Goal: Task Accomplishment & Management: Manage account settings

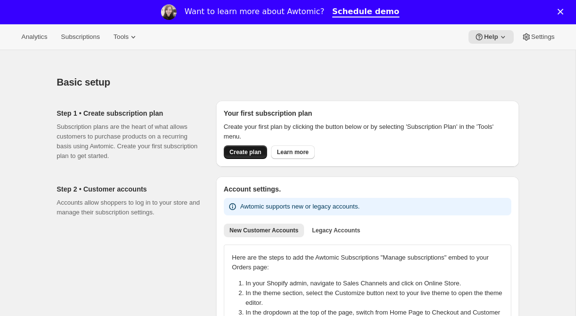
click at [253, 152] on span "Create plan" at bounding box center [246, 152] width 32 height 8
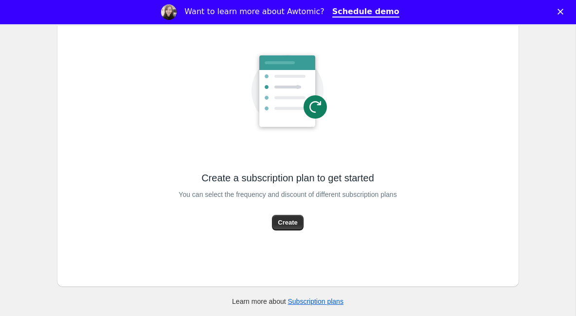
scroll to position [108, 0]
click at [283, 229] on button "Create" at bounding box center [287, 223] width 31 height 16
select select "WEEK"
select select "MONTH"
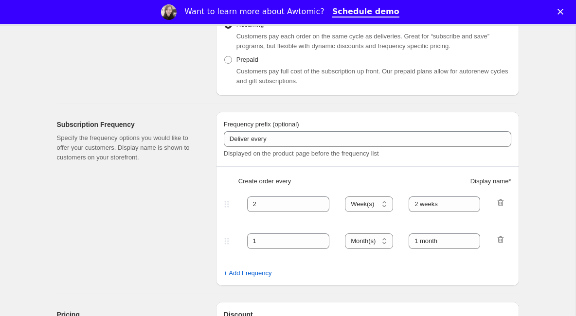
scroll to position [206, 0]
click at [501, 204] on icon "button" at bounding box center [501, 202] width 1 height 3
type input "1"
select select "MONTH"
type input "1 month"
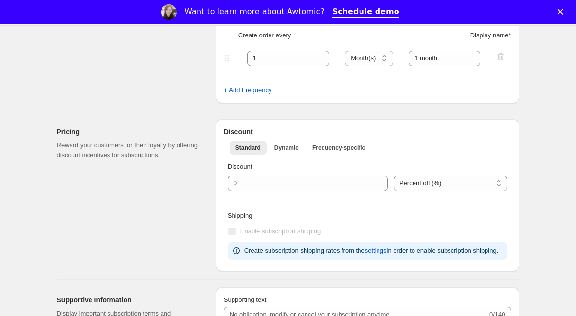
scroll to position [359, 0]
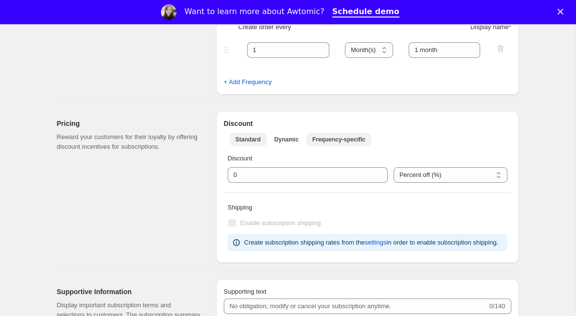
click at [329, 143] on span "Frequency-specific" at bounding box center [338, 140] width 53 height 8
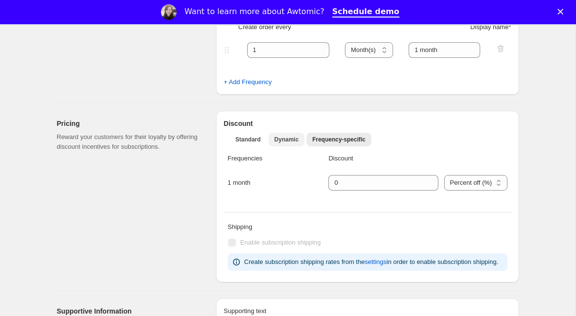
click at [284, 138] on span "Dynamic" at bounding box center [286, 140] width 24 height 8
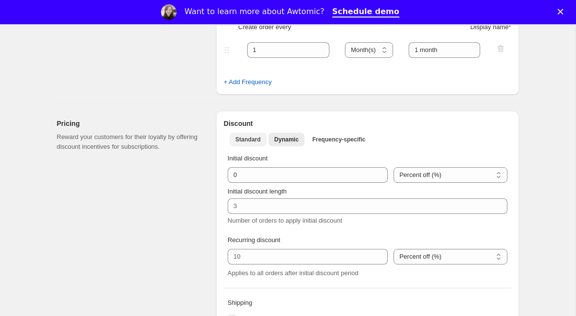
click at [250, 141] on span "Standard" at bounding box center [247, 140] width 25 height 8
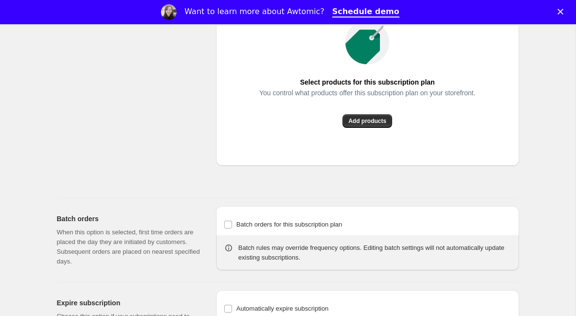
scroll to position [732, 0]
click at [331, 229] on span "Batch orders for this subscription plan" at bounding box center [289, 224] width 106 height 7
click at [232, 229] on input "Batch orders for this subscription plan" at bounding box center [228, 225] width 8 height 8
checkbox input "true"
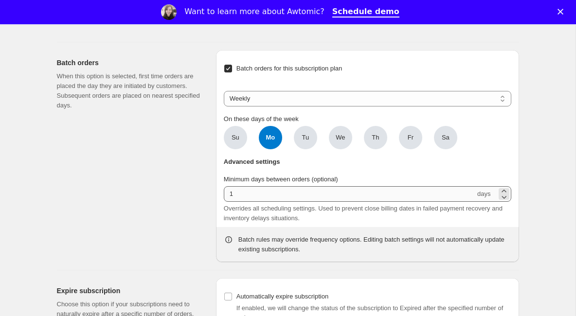
scroll to position [889, 0]
select select "MONTHDAY"
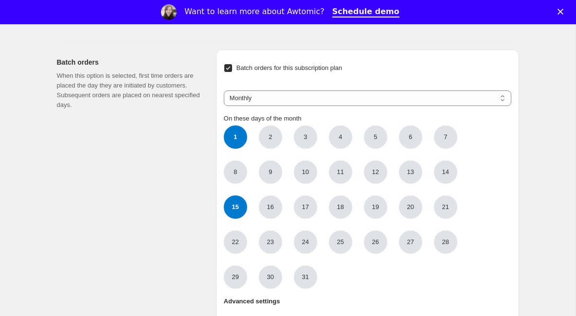
click at [245, 149] on span "1" at bounding box center [235, 136] width 23 height 23
click input "1" at bounding box center [0, 0] width 0 height 0
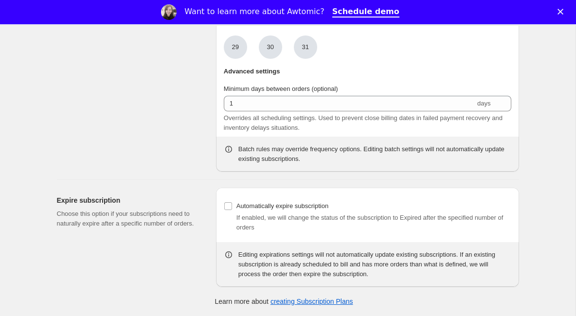
scroll to position [1145, 0]
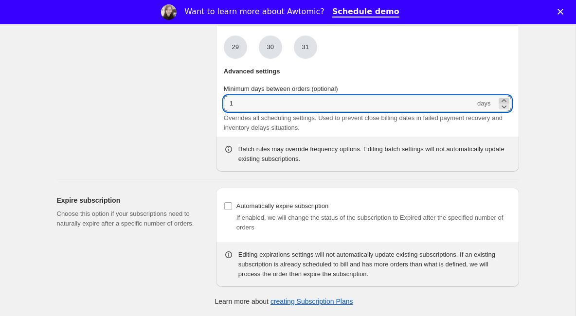
click at [502, 106] on icon at bounding box center [504, 101] width 10 height 10
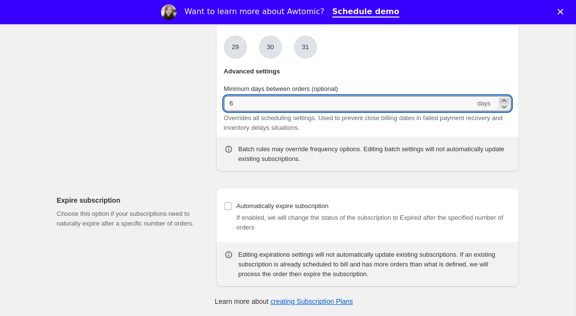
click at [502, 106] on icon at bounding box center [504, 101] width 10 height 10
type input "7"
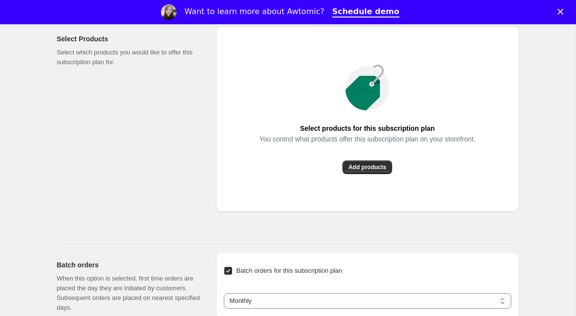
scroll to position [684, 0]
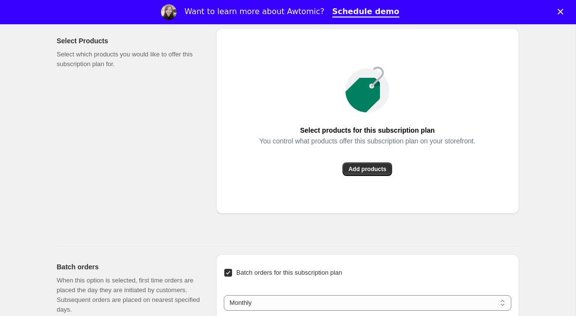
click at [367, 162] on div "You control what products offer this subscription plan on your storefront." at bounding box center [367, 149] width 216 height 25
click at [365, 173] on span "Add products" at bounding box center [367, 169] width 38 height 8
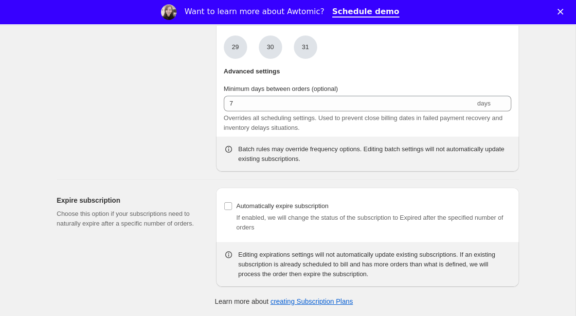
scroll to position [1054, 0]
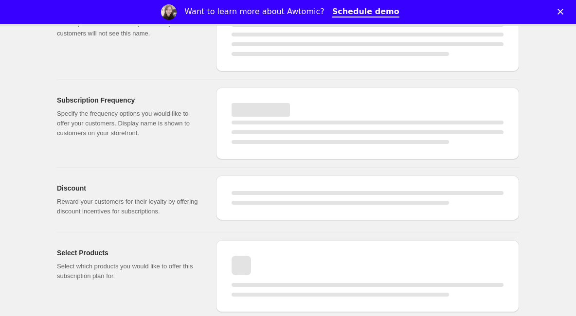
click at [561, 11] on polygon "Close" at bounding box center [560, 12] width 6 height 6
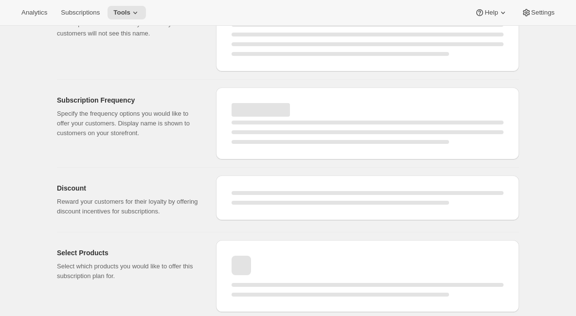
select select "WEEK"
select select "MONTH"
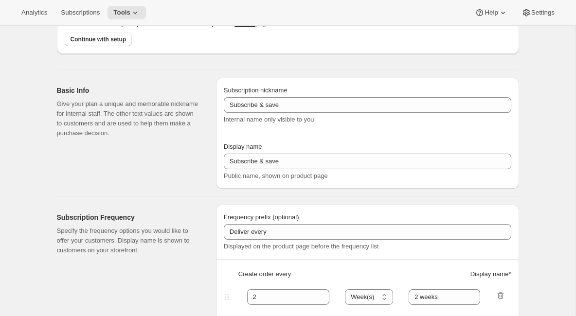
scroll to position [66, 0]
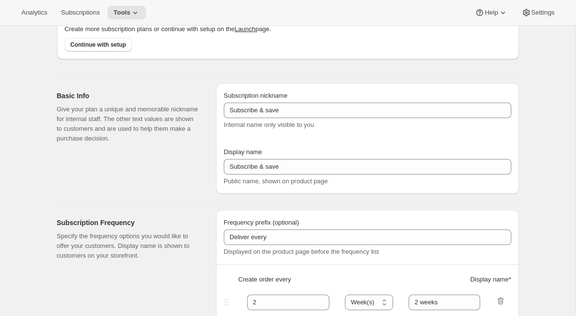
select select "MONTHDAY"
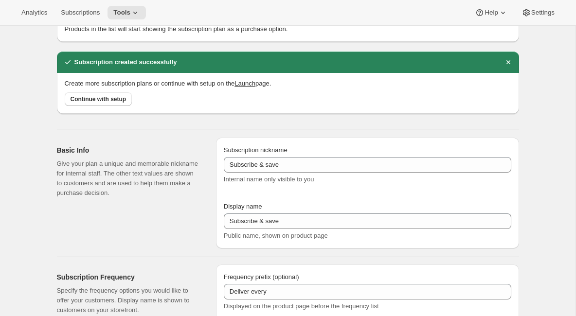
type input "1"
select select "MONTH"
type input "1 month"
checkbox input "true"
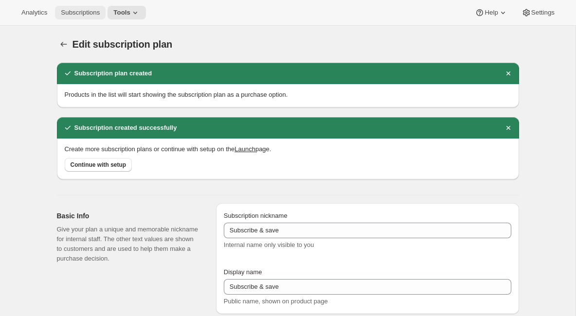
click at [76, 18] on button "Subscriptions" at bounding box center [80, 13] width 51 height 14
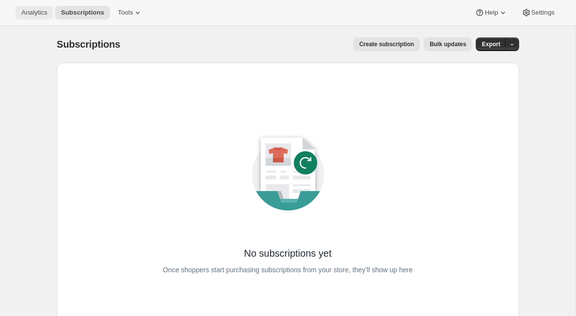
click at [31, 14] on span "Analytics" at bounding box center [34, 13] width 26 height 8
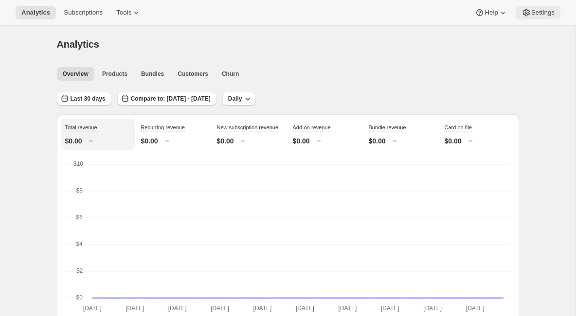
click at [550, 13] on span "Settings" at bounding box center [542, 13] width 23 height 8
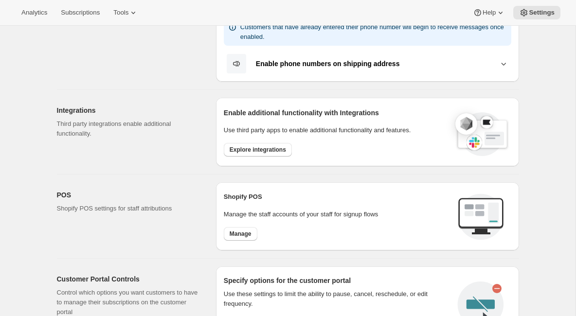
scroll to position [262, 0]
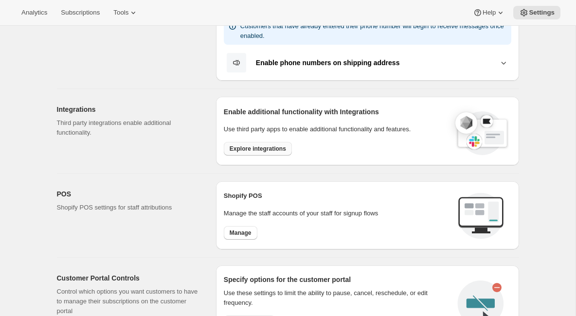
click at [277, 152] on span "Explore integrations" at bounding box center [258, 149] width 56 height 8
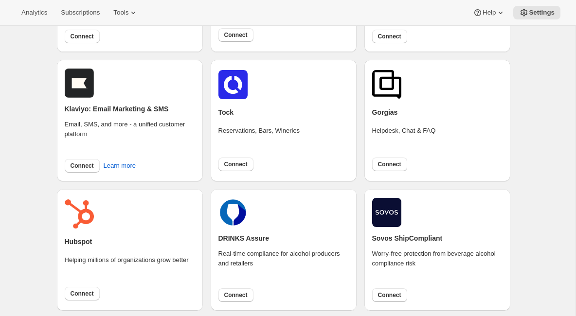
scroll to position [196, 0]
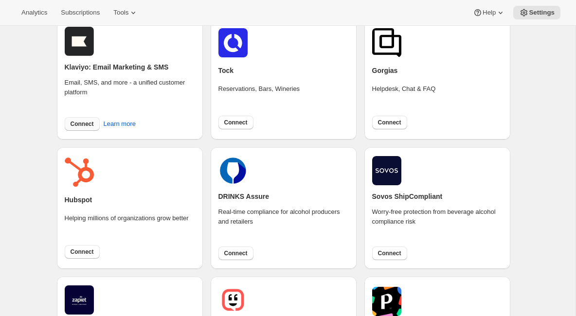
click at [82, 126] on span "Connect" at bounding box center [82, 124] width 23 height 8
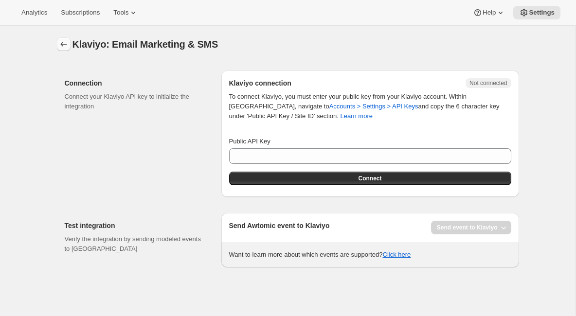
click at [67, 41] on icon "button" at bounding box center [64, 44] width 10 height 10
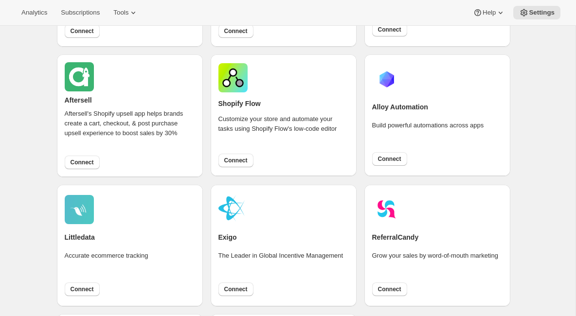
scroll to position [548, 0]
click at [233, 160] on span "Connect" at bounding box center [235, 160] width 23 height 8
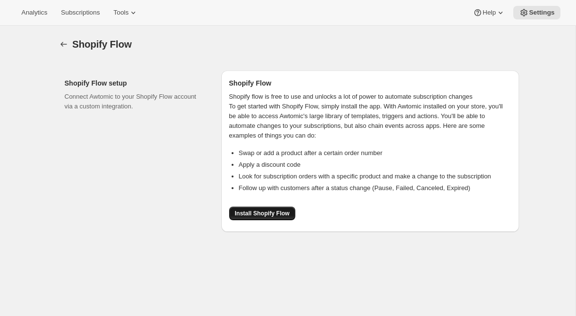
click at [285, 212] on span "Install Shopify Flow" at bounding box center [262, 214] width 55 height 8
click at [64, 42] on icon "button" at bounding box center [64, 44] width 10 height 10
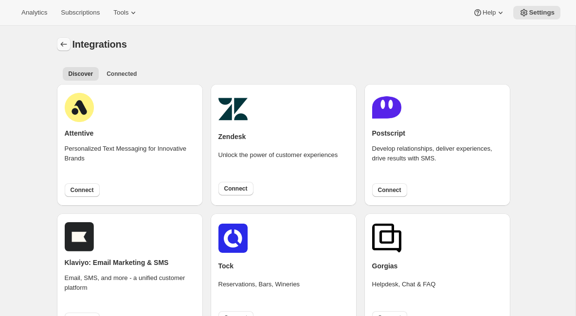
click at [62, 42] on icon "Settings" at bounding box center [64, 44] width 10 height 10
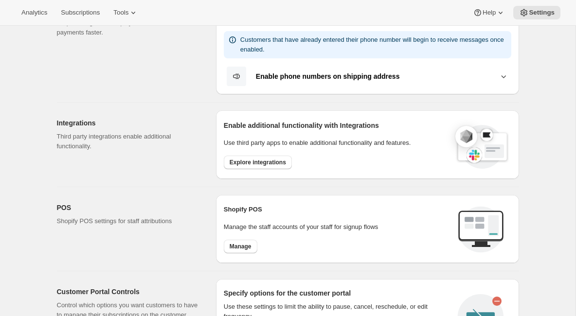
scroll to position [274, 0]
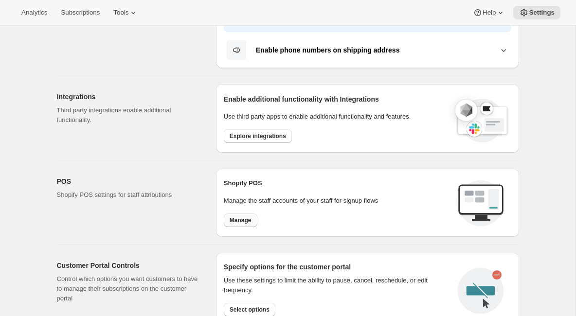
click at [232, 224] on span "Manage" at bounding box center [241, 220] width 22 height 8
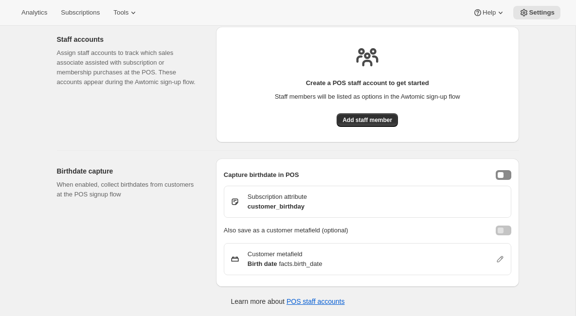
scroll to position [36, 0]
click at [502, 175] on div "enableBirthdayCapture" at bounding box center [501, 176] width 6 height 6
click at [499, 233] on div "enableBirthdayCaptureCustomerMetafield" at bounding box center [501, 231] width 6 height 6
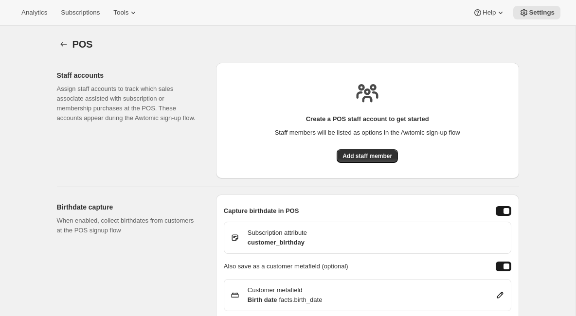
scroll to position [0, 0]
click at [61, 44] on icon "Settings" at bounding box center [63, 44] width 6 height 5
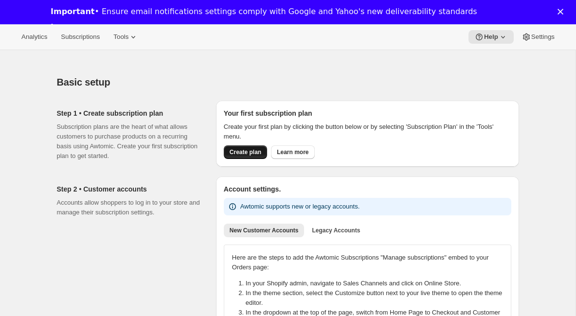
click at [238, 154] on span "Create plan" at bounding box center [246, 152] width 32 height 8
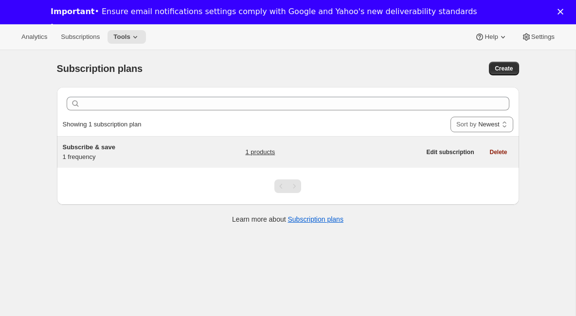
click at [209, 148] on div "Subscribe & save 1 frequency 1 products" at bounding box center [242, 151] width 358 height 19
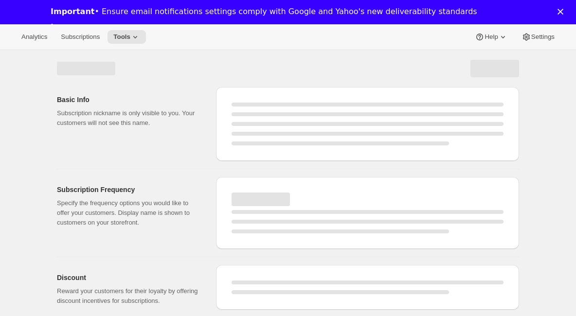
select select "WEEK"
select select "MONTH"
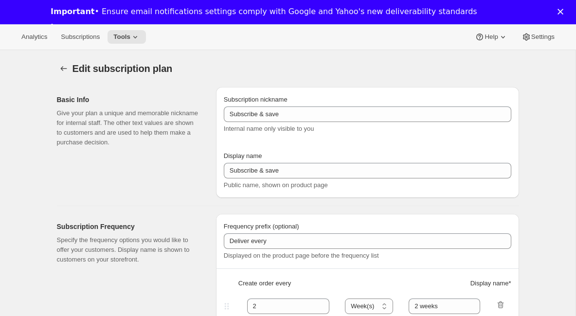
type input "1"
select select "MONTH"
type input "1 month"
checkbox input "true"
select select "MONTHDAY"
